Goal: Information Seeking & Learning: Learn about a topic

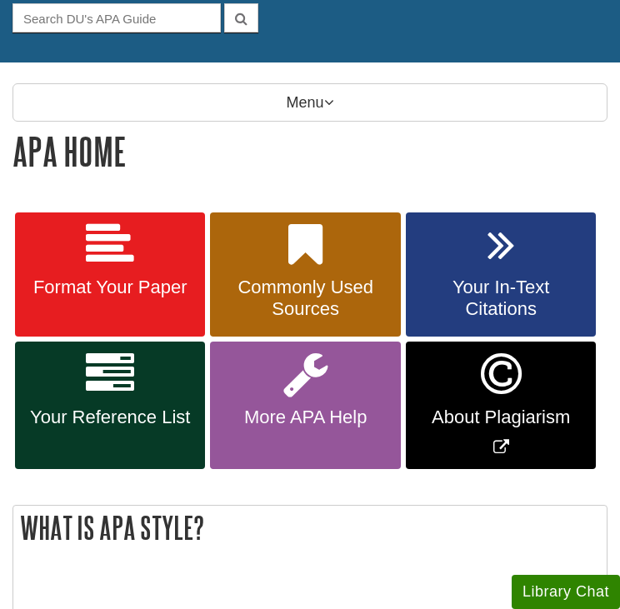
scroll to position [175, 0]
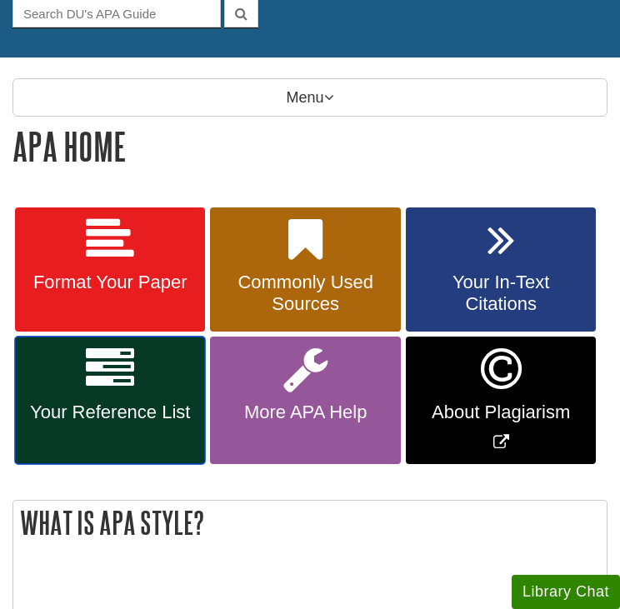
click at [40, 430] on link "Your Reference List" at bounding box center [110, 399] width 190 height 127
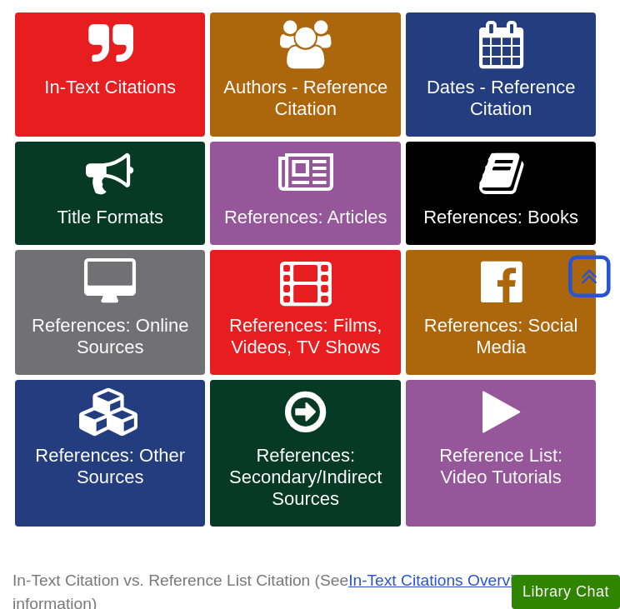
scroll to position [371, 0]
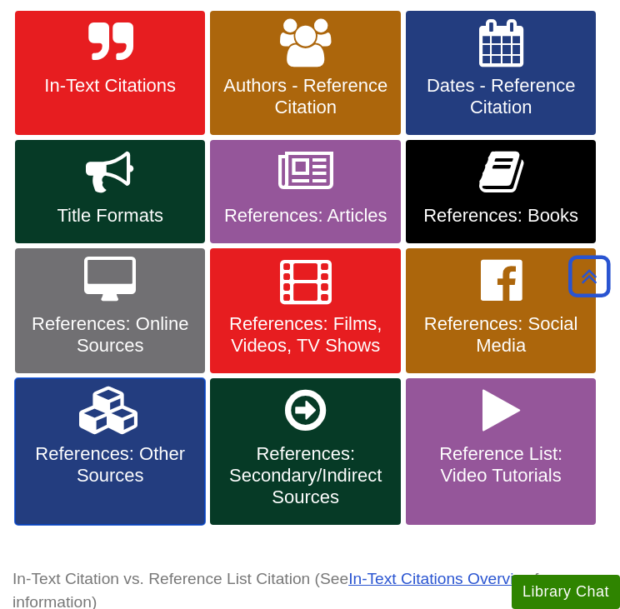
click at [107, 450] on span "References: Other Sources" at bounding box center [109, 464] width 165 height 43
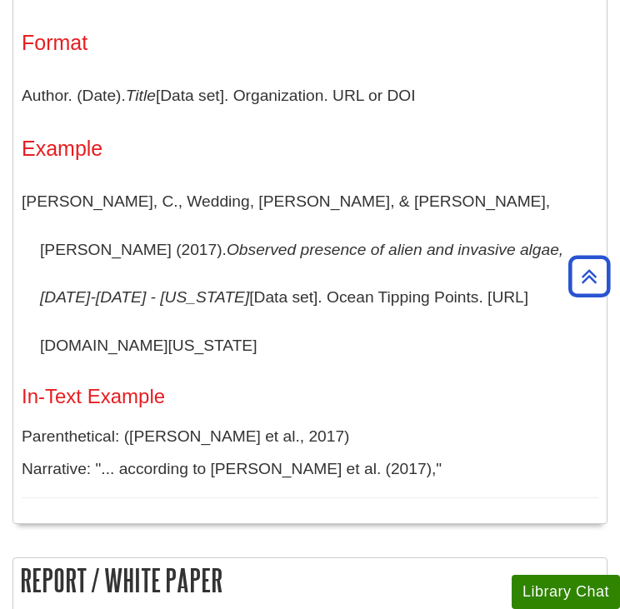
scroll to position [831, 0]
